Goal: Transaction & Acquisition: Book appointment/travel/reservation

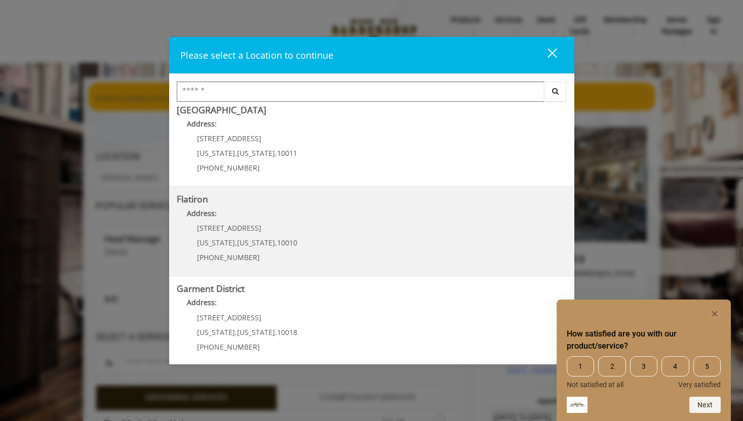
scroll to position [185, 0]
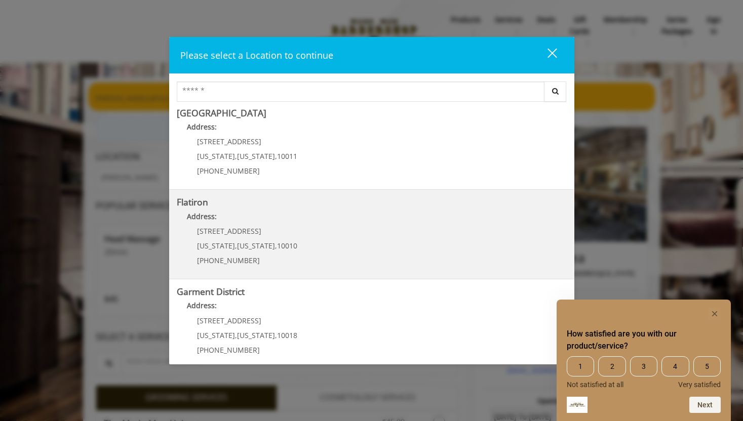
click at [301, 226] on "Address:" at bounding box center [372, 219] width 390 height 16
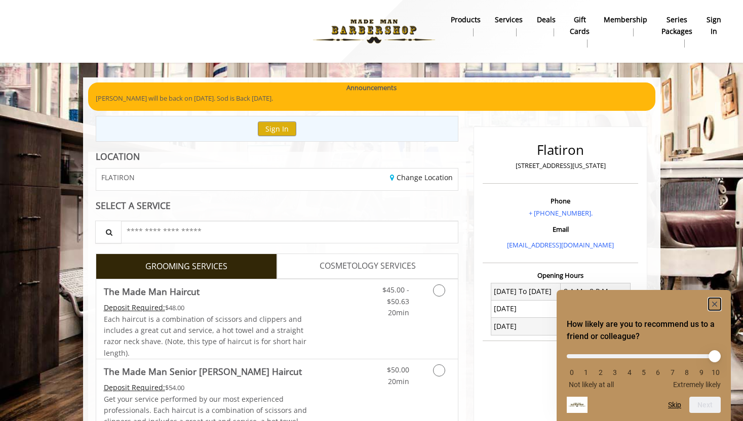
click at [714, 301] on rect "Hide survey" at bounding box center [714, 304] width 12 height 12
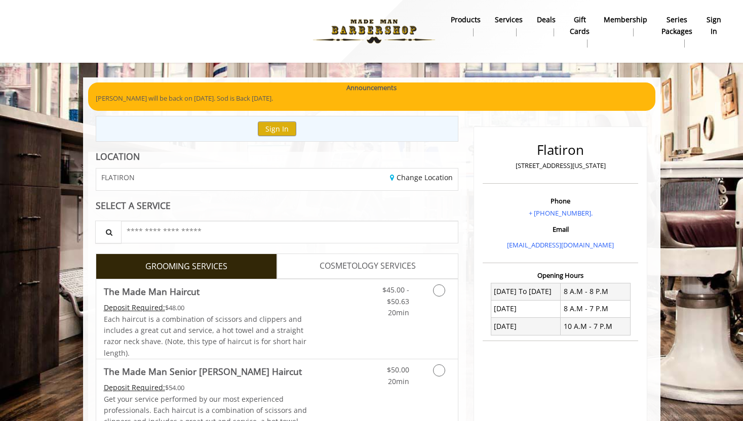
click at [718, 22] on b "sign in" at bounding box center [713, 25] width 15 height 23
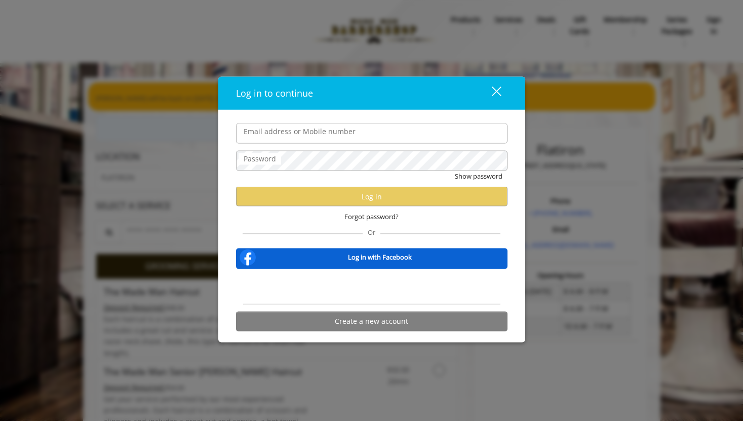
type input "**********"
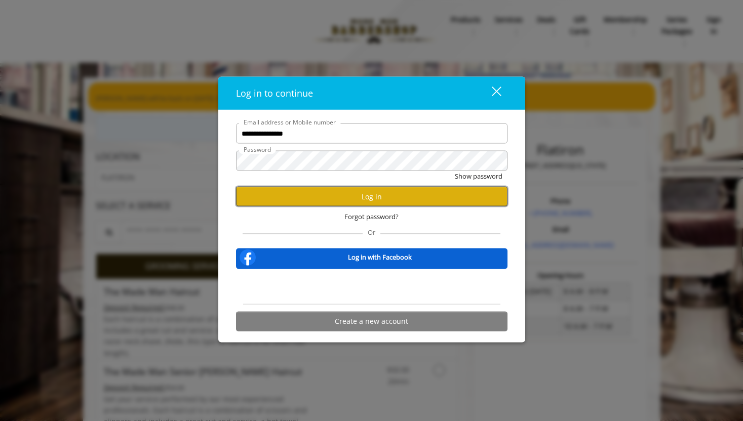
click at [336, 188] on button "Log in" at bounding box center [371, 197] width 271 height 20
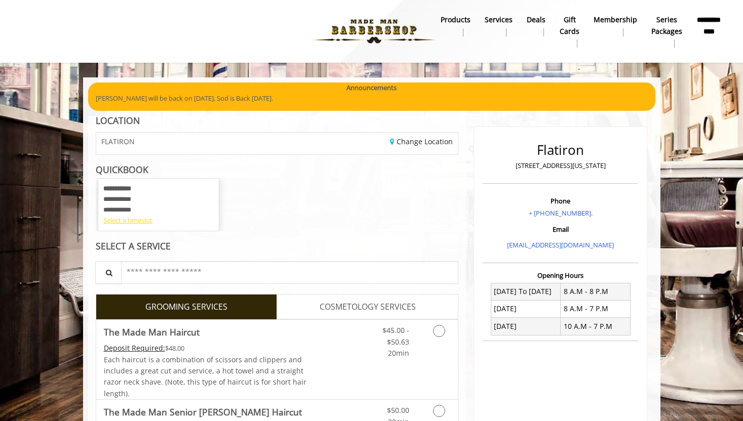
click at [140, 221] on div "Select a timeslot" at bounding box center [158, 220] width 110 height 11
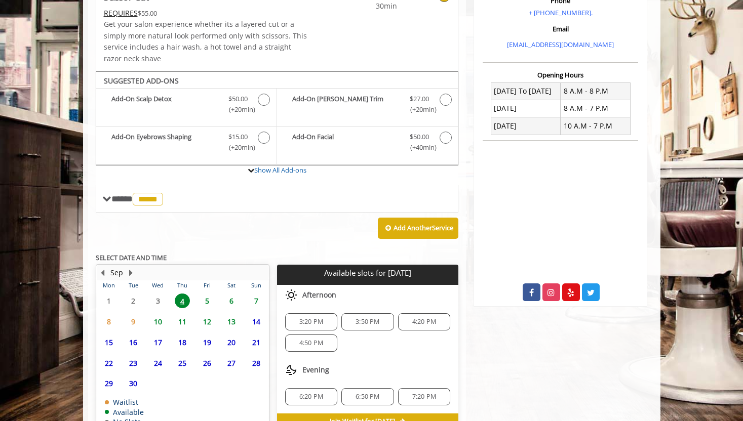
scroll to position [239, 0]
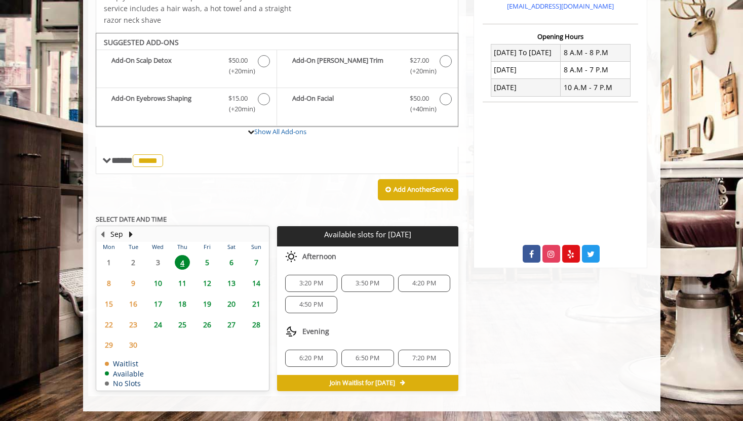
click at [230, 262] on span "6" at bounding box center [231, 262] width 15 height 15
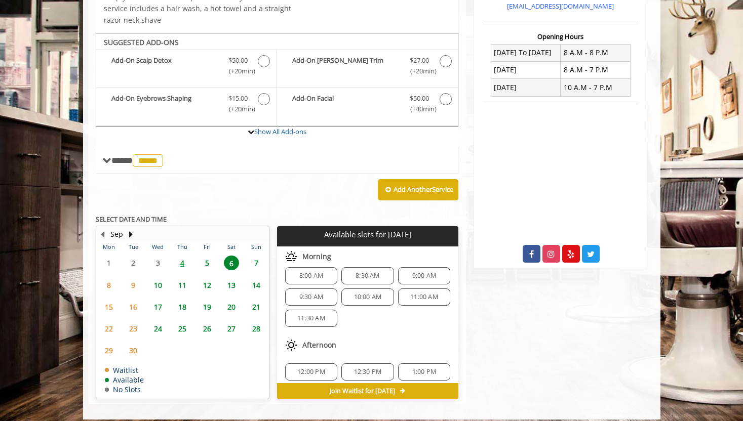
scroll to position [7, 0]
click at [412, 302] on div "11:00 AM" at bounding box center [424, 297] width 52 height 17
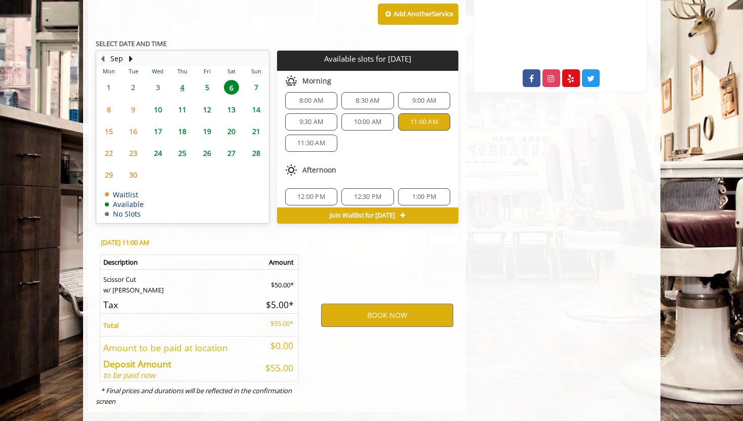
scroll to position [430, 0]
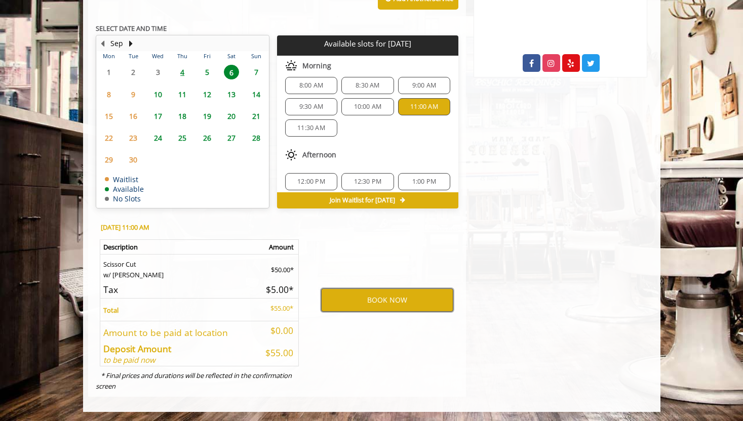
click at [382, 304] on button "BOOK NOW" at bounding box center [387, 300] width 132 height 23
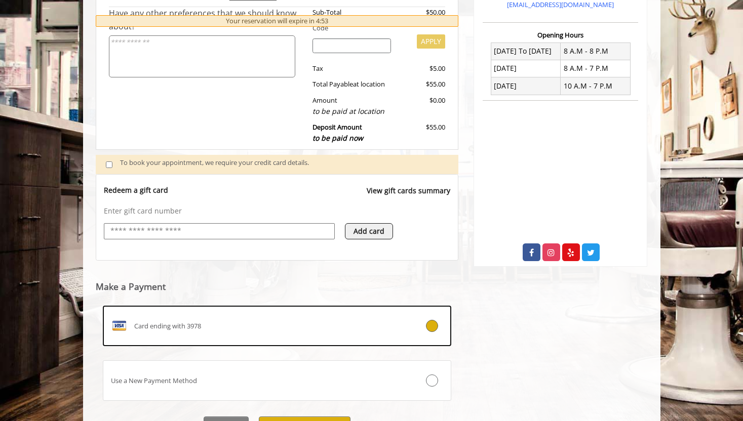
scroll to position [267, 0]
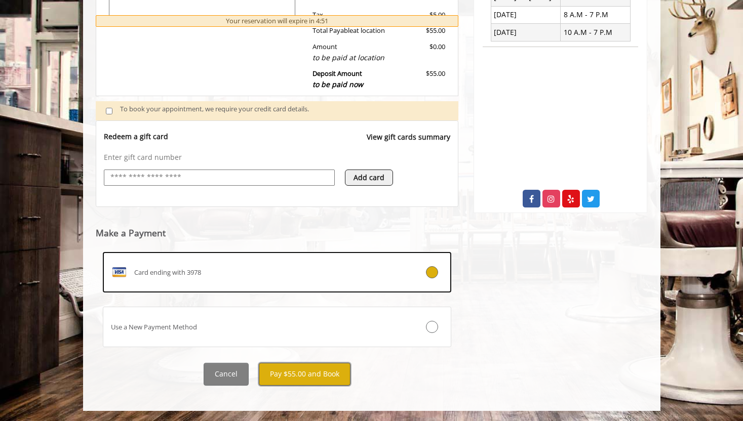
click at [333, 370] on button "Pay $55.00 and Book" at bounding box center [305, 374] width 92 height 23
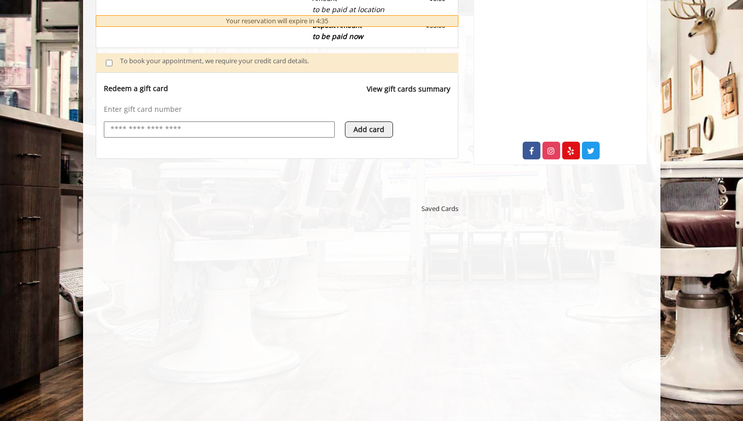
scroll to position [511, 0]
